Goal: Task Accomplishment & Management: Manage account settings

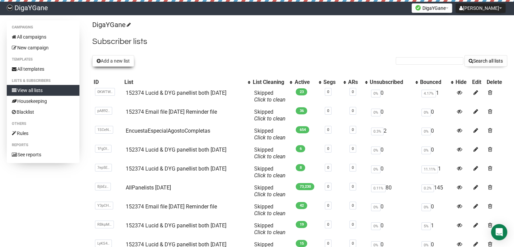
click at [127, 61] on button "Add a new list" at bounding box center [113, 60] width 42 height 11
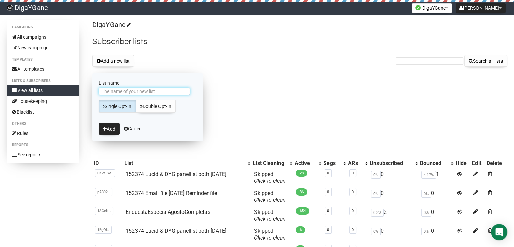
click at [170, 91] on input "List name" at bounding box center [144, 91] width 91 height 7
paste input "152374 Lucid & DYG panellist both [DATE]"
type input "152374 Lucid & DYG panellist both [DATE]"
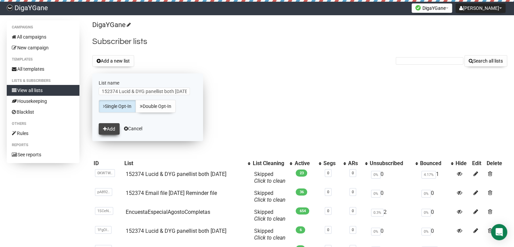
click at [110, 127] on button "Add" at bounding box center [109, 128] width 21 height 11
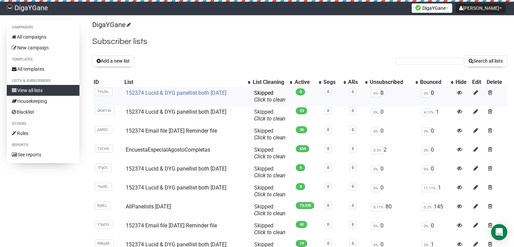
click at [162, 91] on link "152374 Lucid & DYG panellist both [DATE]" at bounding box center [176, 93] width 101 height 6
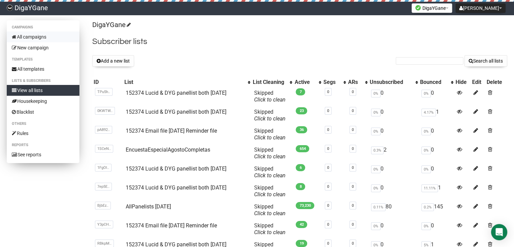
click at [38, 36] on link "All campaigns" at bounding box center [43, 36] width 73 height 11
